Goal: Browse casually

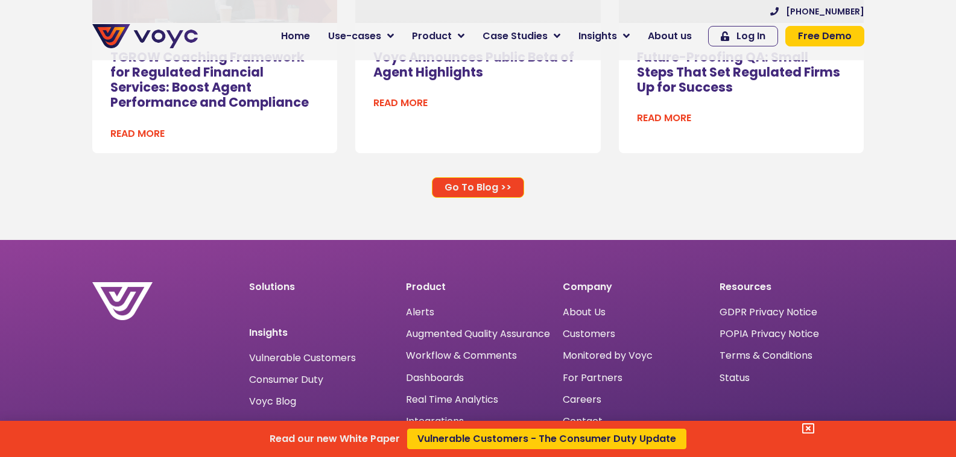
scroll to position [7814, 0]
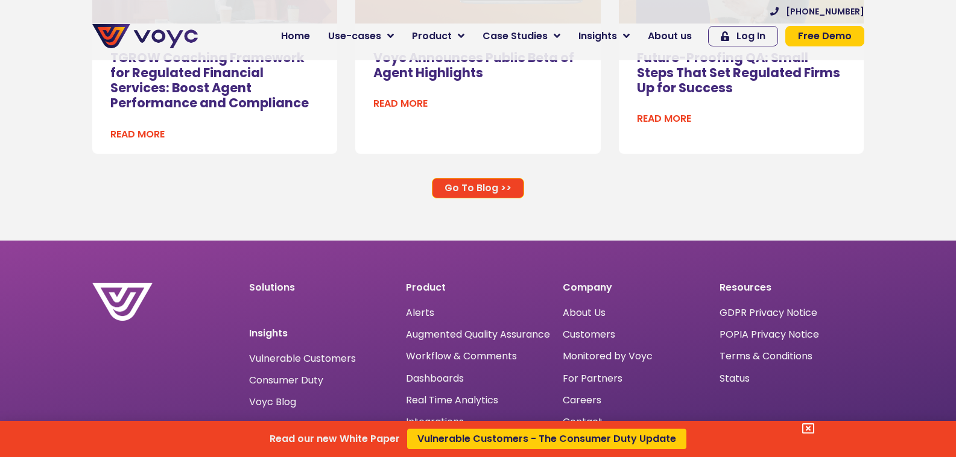
click at [306, 36] on div "Read our new White Paper Vulnerable Customers - The Consumer Duty Update" at bounding box center [478, 228] width 956 height 457
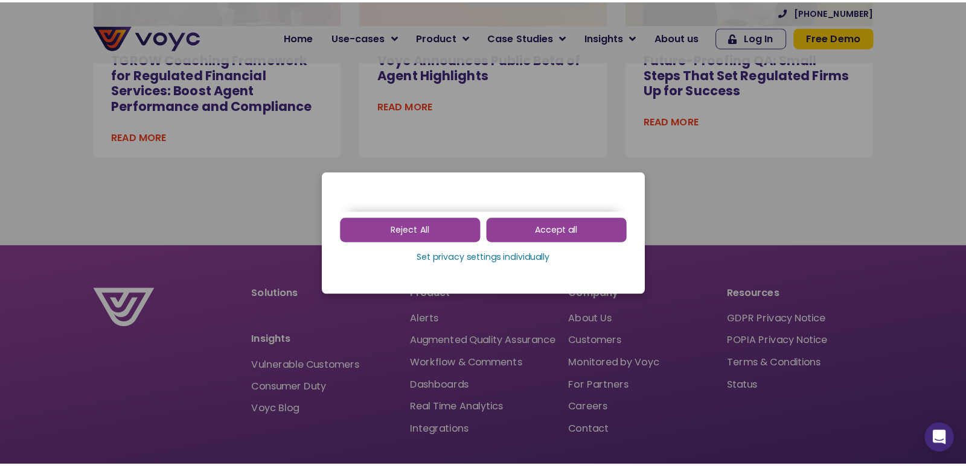
scroll to position [7814, 0]
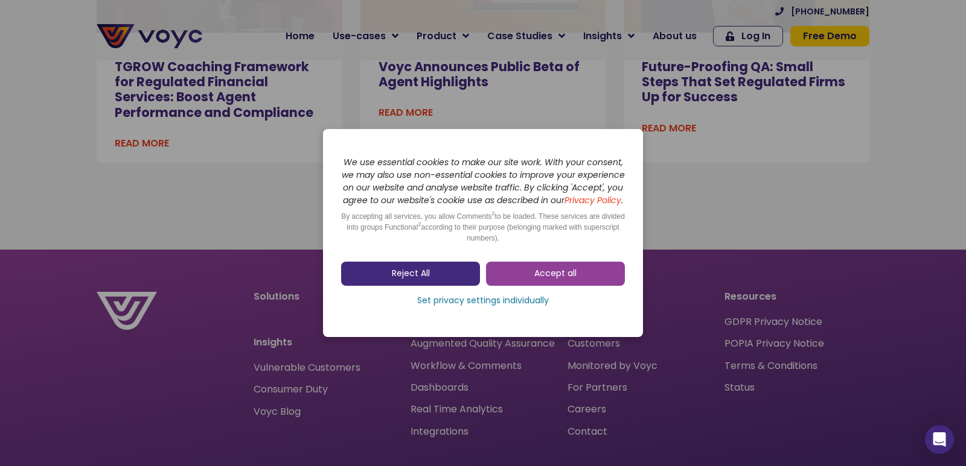
click at [395, 280] on span "Reject All" at bounding box center [411, 274] width 38 height 12
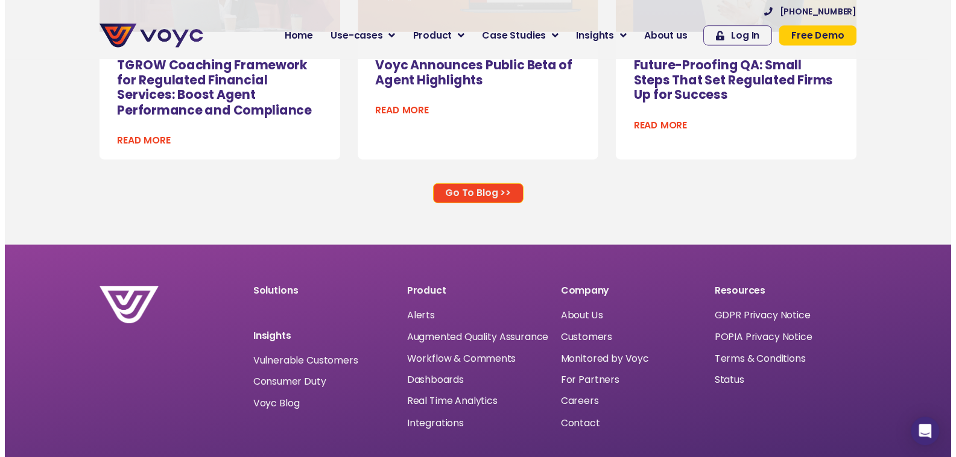
scroll to position [7814, 0]
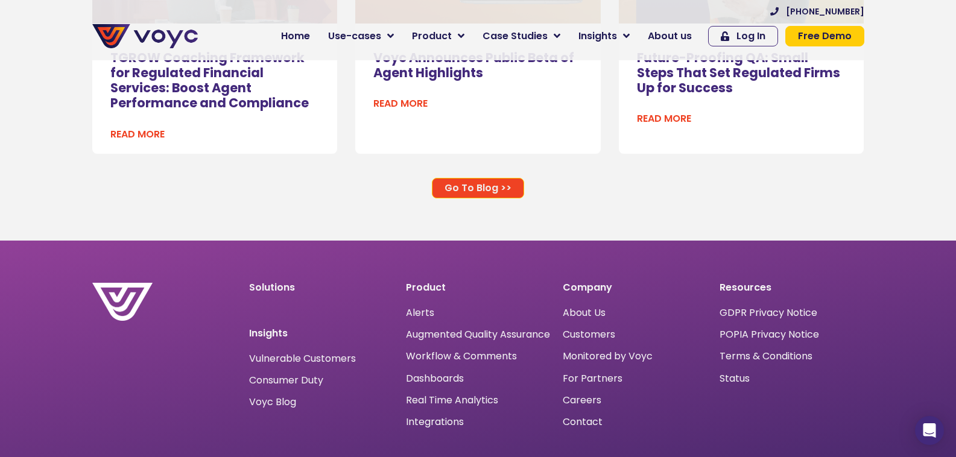
click at [596, 224] on section "Go To Blog >>" at bounding box center [478, 206] width 956 height 69
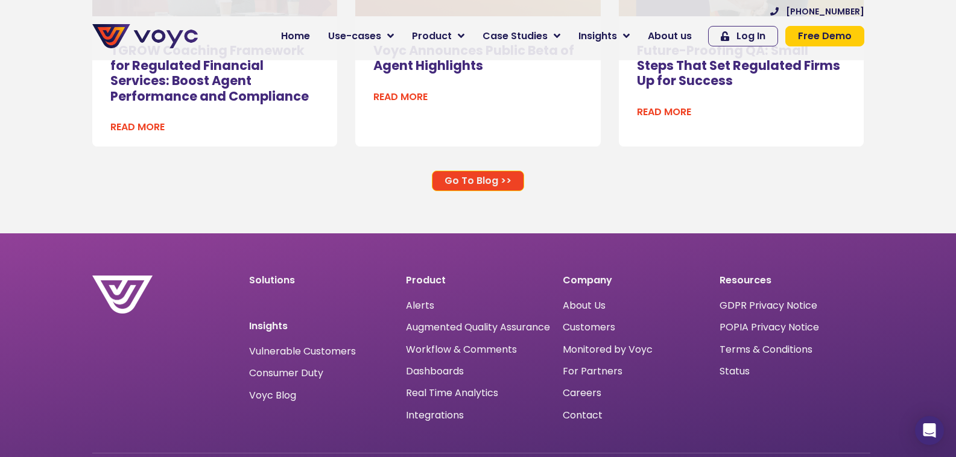
scroll to position [7874, 0]
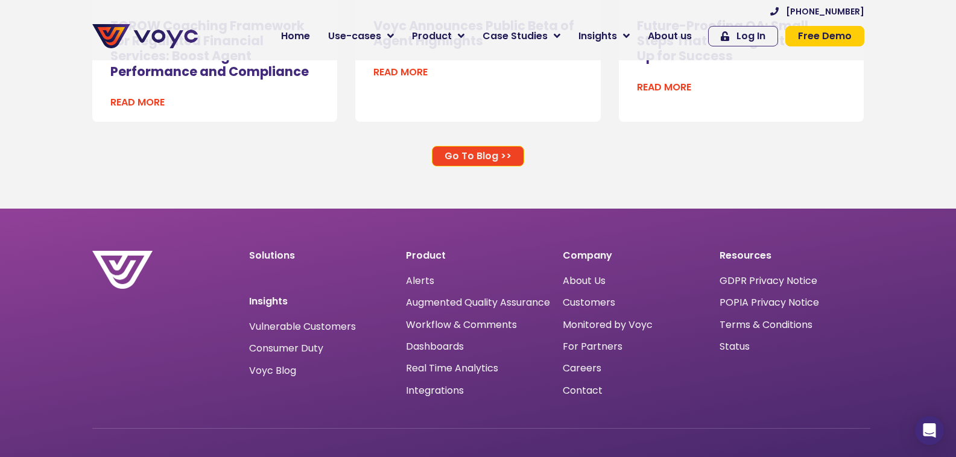
click at [128, 251] on img at bounding box center [122, 270] width 60 height 39
click at [468, 383] on div "Integrations" at bounding box center [478, 391] width 145 height 16
click at [512, 410] on section "Linkedin Twitter Logo New - Colour Instagram Facebook Youtube" at bounding box center [478, 448] width 785 height 88
drag, startPoint x: 501, startPoint y: 405, endPoint x: 511, endPoint y: 393, distance: 15.5
click at [506, 404] on section "Linkedin Twitter Logo New - Colour Instagram Facebook Youtube" at bounding box center [478, 448] width 785 height 88
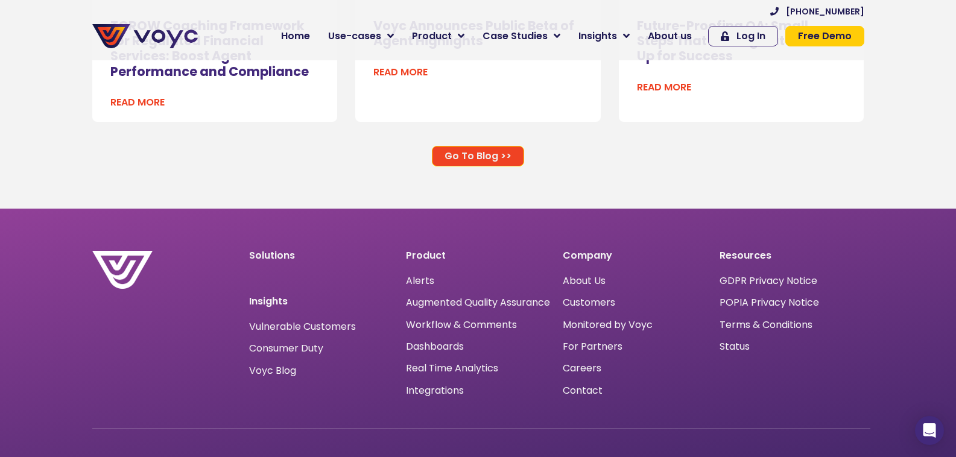
click at [537, 392] on div "Product Alerts Augmented Quality Assurance Workflow & Comments Dashboards Real …" at bounding box center [478, 324] width 157 height 159
click at [480, 404] on section "Linkedin Twitter Logo New - Colour Instagram Facebook Youtube" at bounding box center [478, 448] width 785 height 88
click at [514, 428] on div "Linkedin Twitter Logo New - Colour Instagram Facebook Youtube" at bounding box center [481, 459] width 778 height 63
click at [544, 416] on section "Linkedin Twitter Logo New - Colour Instagram Facebook Youtube" at bounding box center [478, 448] width 785 height 88
click at [532, 404] on section "Linkedin Twitter Logo New - Colour Instagram Facebook Youtube" at bounding box center [478, 448] width 785 height 88
